Goal: Transaction & Acquisition: Purchase product/service

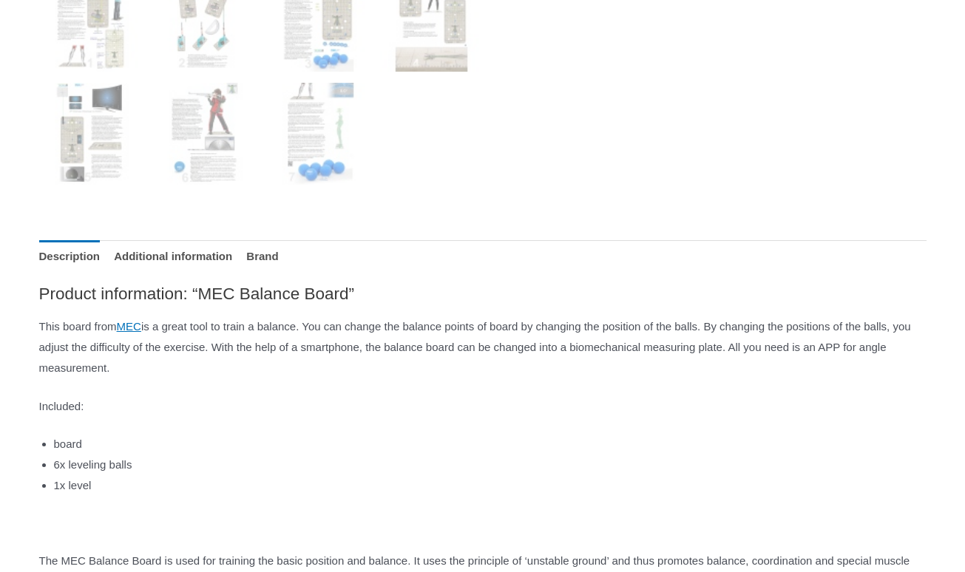
scroll to position [733, 0]
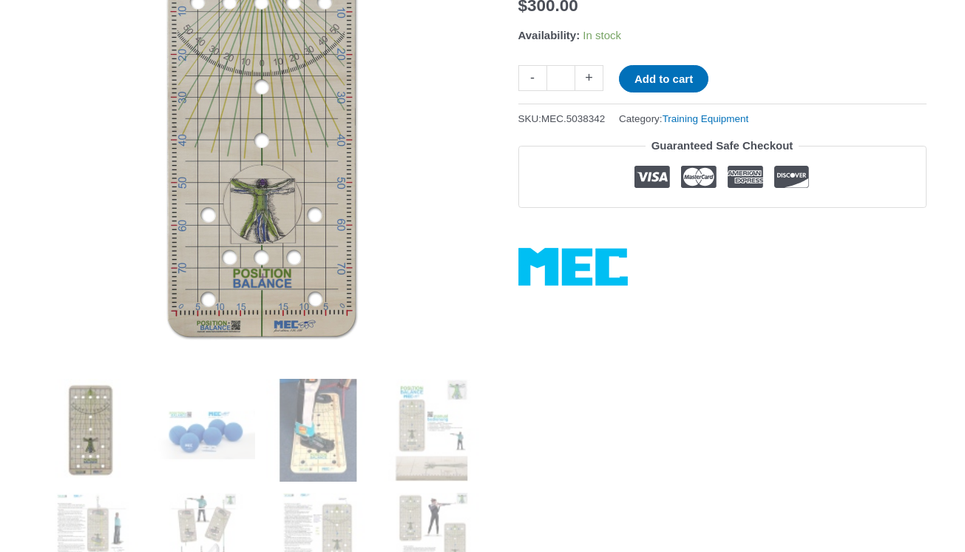
scroll to position [218, 0]
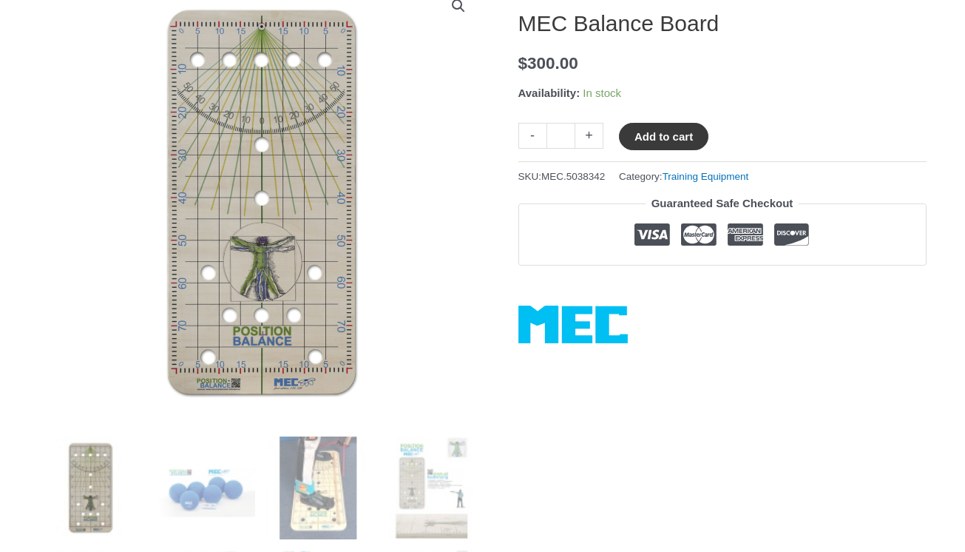
click at [674, 140] on button "Add to cart" at bounding box center [663, 136] width 89 height 27
click at [777, 137] on link "View cart" at bounding box center [752, 135] width 54 height 25
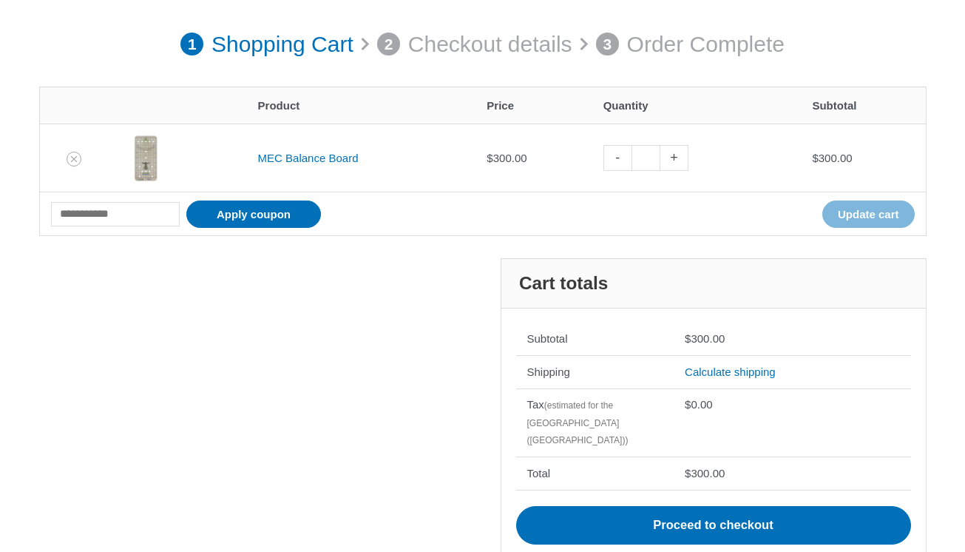
scroll to position [240, 0]
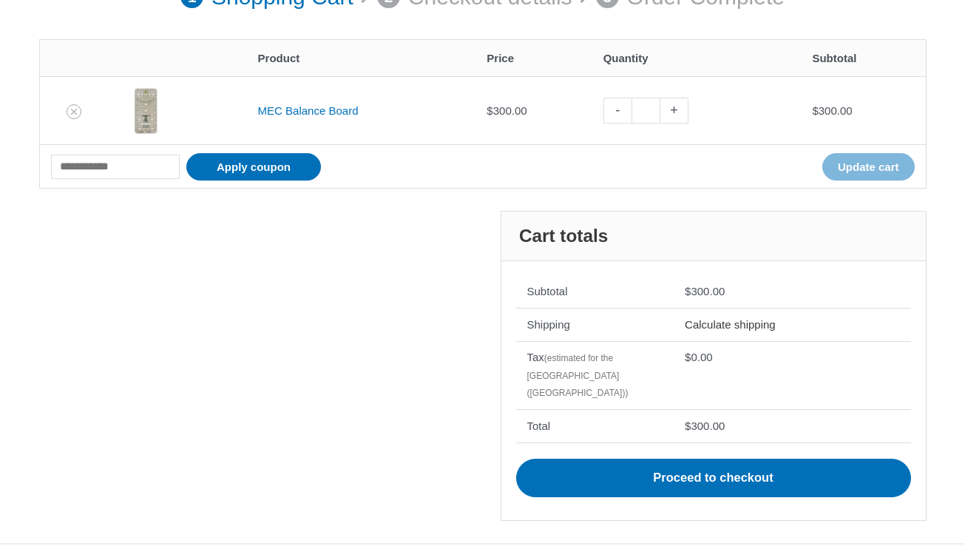
click at [749, 321] on link "Calculate shipping" at bounding box center [730, 324] width 91 height 13
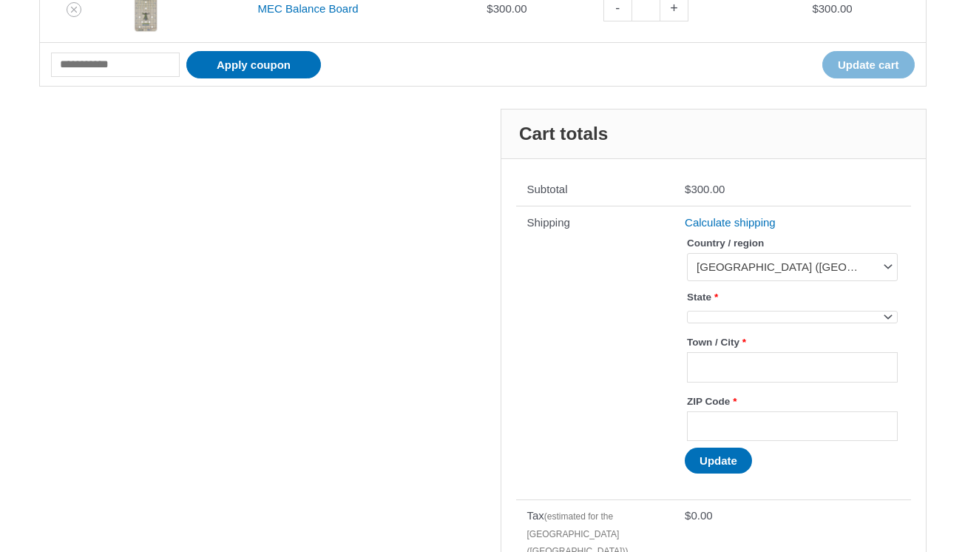
scroll to position [411, 0]
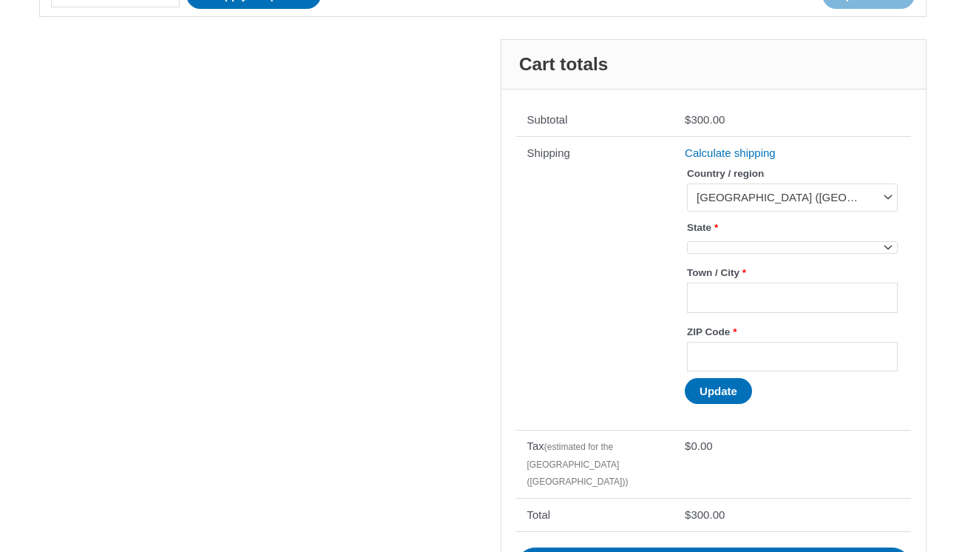
click at [745, 246] on span at bounding box center [792, 247] width 210 height 13
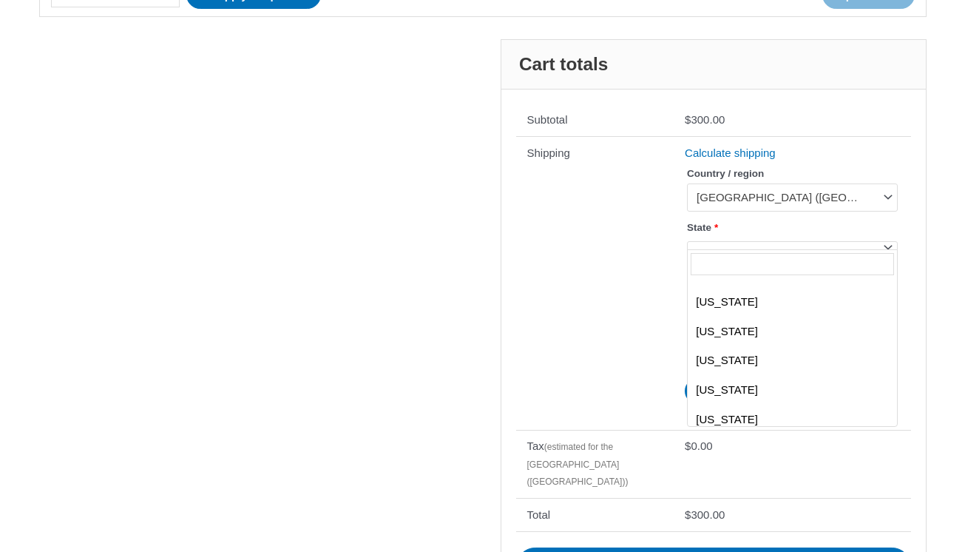
scroll to position [1409, 0]
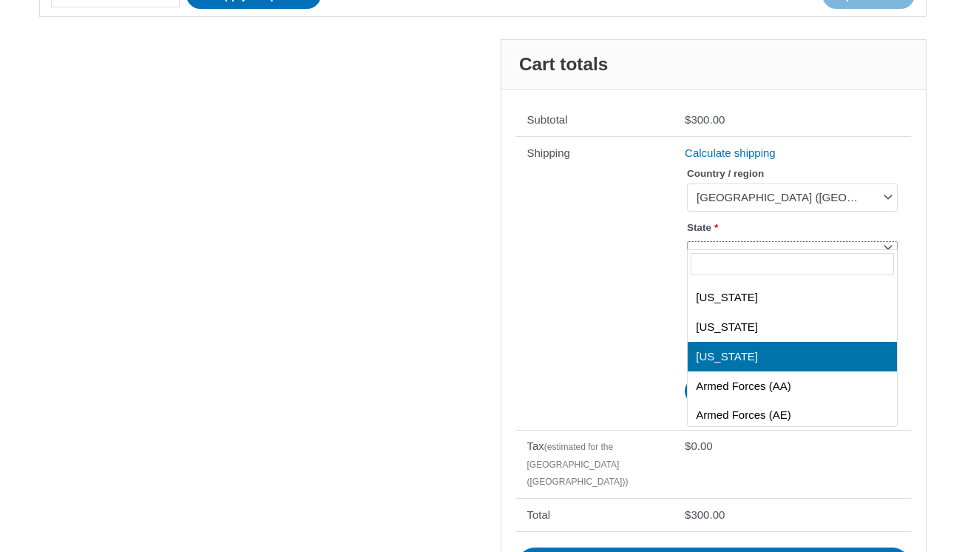
select select "**"
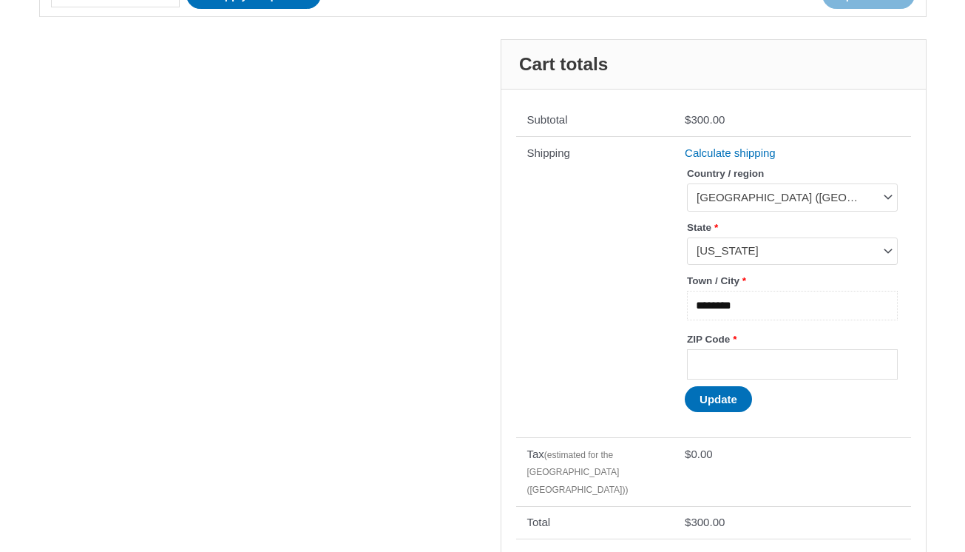
type input "********"
type input "*****"
click at [728, 406] on button "Update" at bounding box center [718, 399] width 67 height 26
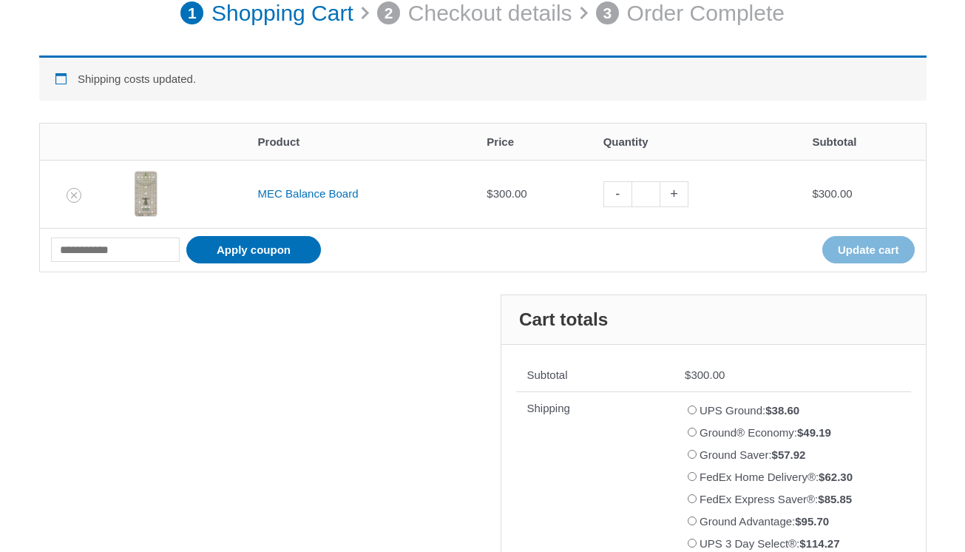
scroll to position [131, 0]
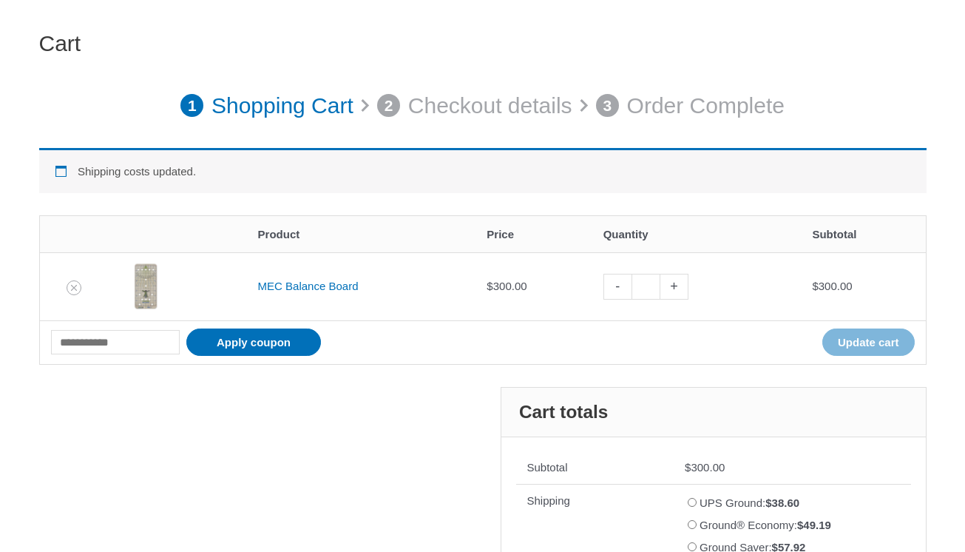
click at [314, 6] on div "Cart 1 Shopping Cart 2 Checkout details 3 Order Complete Shipping costs updated…" at bounding box center [482, 462] width 917 height 953
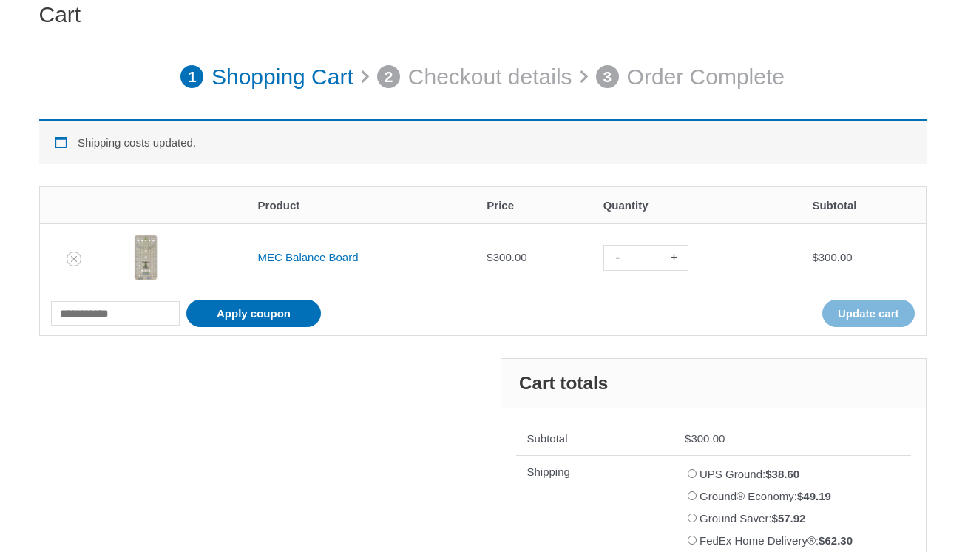
scroll to position [6, 0]
